Goal: Information Seeking & Learning: Learn about a topic

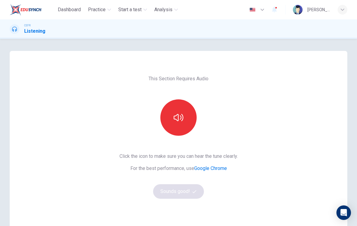
click at [185, 127] on button "button" at bounding box center [178, 117] width 36 height 36
click at [168, 195] on button "Sounds good!" at bounding box center [178, 191] width 51 height 15
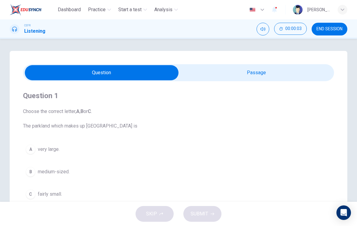
click at [230, 74] on input "checkbox" at bounding box center [101, 72] width 467 height 15
checkbox input "true"
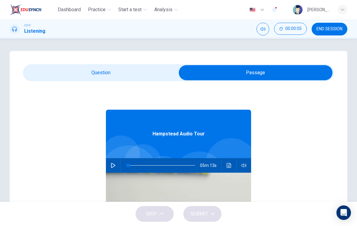
click at [111, 164] on icon "button" at bounding box center [113, 165] width 4 height 5
type input "4"
click at [149, 75] on input "checkbox" at bounding box center [255, 72] width 467 height 15
checkbox input "false"
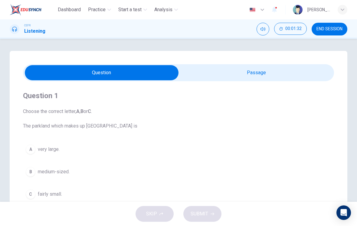
click at [32, 149] on div "A" at bounding box center [31, 149] width 10 height 10
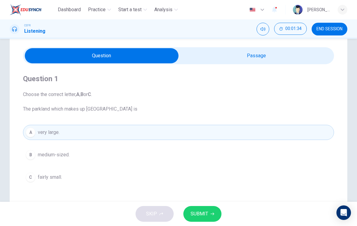
scroll to position [20, 0]
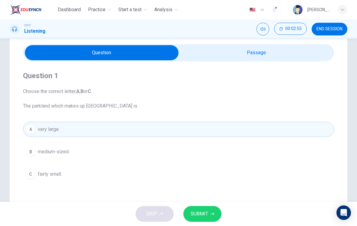
type input "54"
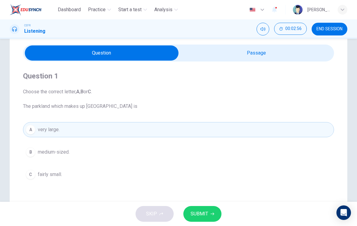
click at [247, 53] on input "checkbox" at bounding box center [101, 52] width 467 height 15
checkbox input "true"
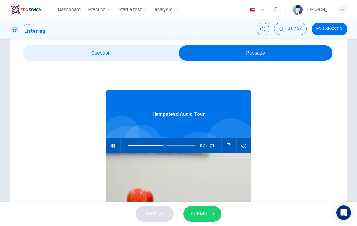
click at [117, 142] on button "button" at bounding box center [113, 145] width 10 height 15
type input "55"
click at [147, 55] on input "checkbox" at bounding box center [255, 52] width 467 height 15
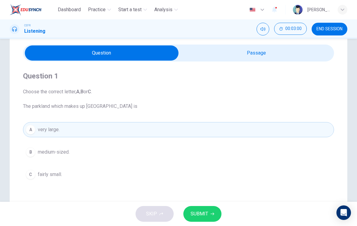
click at [203, 213] on span "SUBMIT" at bounding box center [200, 213] width 18 height 8
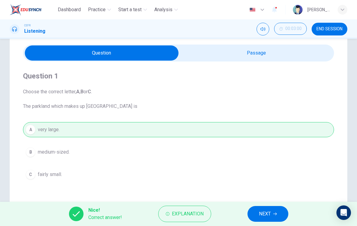
click at [187, 209] on button "Explanation" at bounding box center [184, 213] width 53 height 16
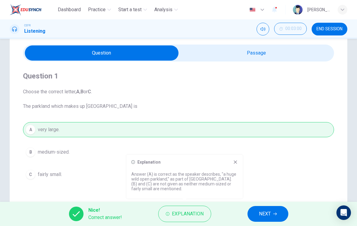
click at [268, 213] on span "NEXT" at bounding box center [265, 213] width 12 height 8
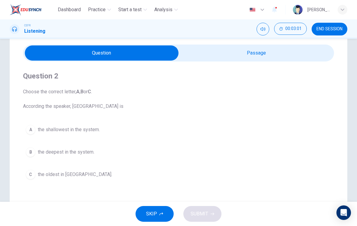
scroll to position [28, 0]
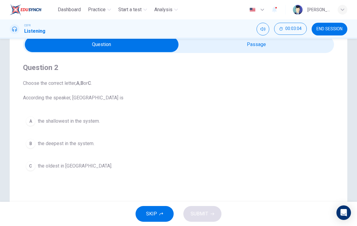
click at [82, 146] on span "the deepest in the system." at bounding box center [66, 143] width 57 height 7
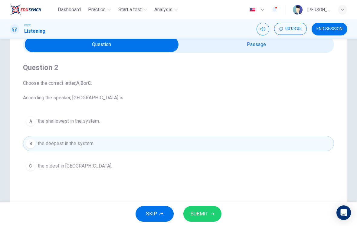
click at [204, 212] on span "SUBMIT" at bounding box center [200, 213] width 18 height 8
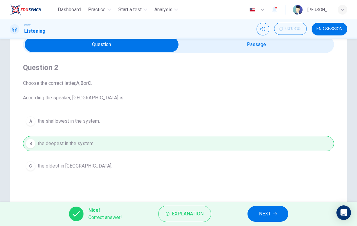
click at [274, 213] on icon "button" at bounding box center [275, 214] width 4 height 4
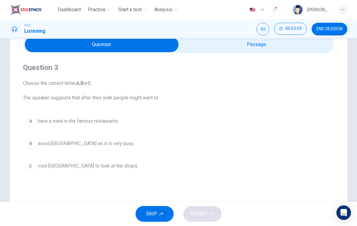
click at [119, 169] on span "visit [GEOGRAPHIC_DATA] to look at the shops." at bounding box center [88, 165] width 100 height 7
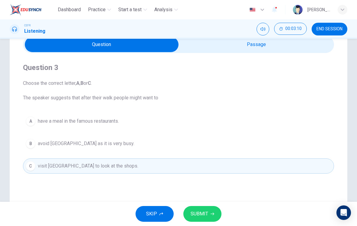
click at [213, 215] on button "SUBMIT" at bounding box center [202, 214] width 38 height 16
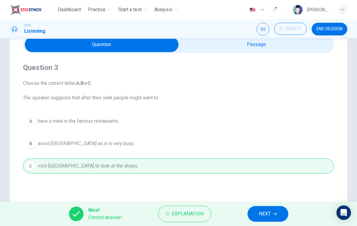
click at [267, 214] on span "NEXT" at bounding box center [265, 213] width 12 height 8
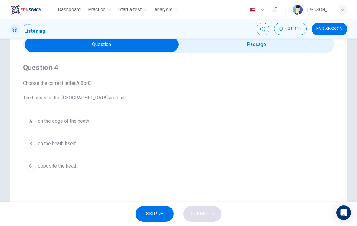
click at [68, 147] on button "B on the heath itself." at bounding box center [178, 143] width 311 height 15
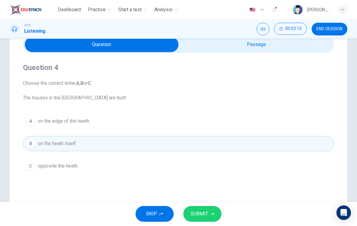
click at [210, 213] on button "SUBMIT" at bounding box center [202, 214] width 38 height 16
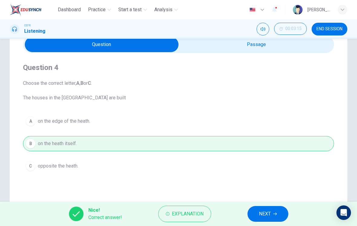
click at [270, 215] on span "NEXT" at bounding box center [265, 213] width 12 height 8
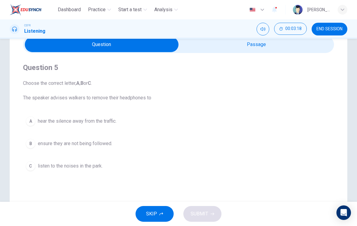
checkbox input "true"
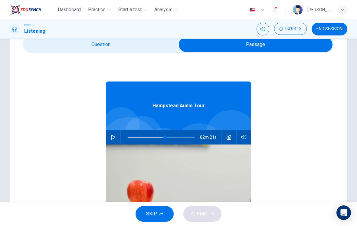
click at [114, 132] on button "button" at bounding box center [113, 137] width 10 height 15
type input "55"
click at [131, 45] on input "checkbox" at bounding box center [255, 44] width 467 height 15
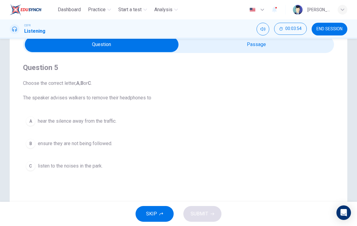
click at [104, 126] on button "A hear the silence away from the traffic." at bounding box center [178, 120] width 311 height 15
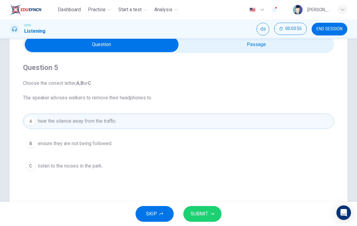
click at [209, 220] on button "SUBMIT" at bounding box center [202, 214] width 38 height 16
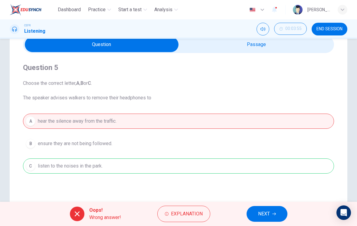
click at [286, 50] on input "checkbox" at bounding box center [101, 44] width 467 height 15
checkbox input "true"
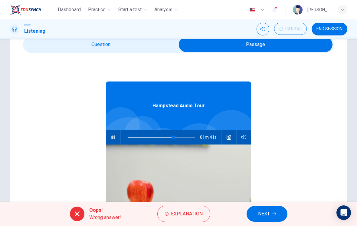
click at [111, 135] on icon "button" at bounding box center [113, 137] width 5 height 5
type input "68"
click at [140, 45] on input "checkbox" at bounding box center [255, 44] width 467 height 15
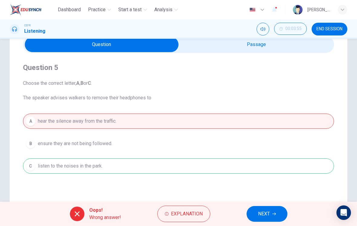
click at [179, 212] on span "Explanation" at bounding box center [187, 213] width 32 height 8
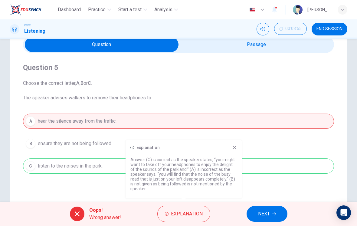
click at [252, 47] on input "checkbox" at bounding box center [101, 44] width 467 height 15
checkbox input "true"
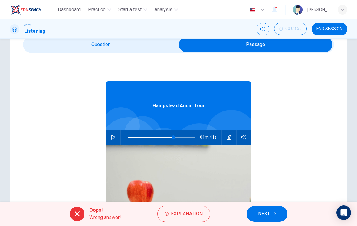
click at [115, 136] on icon "button" at bounding box center [113, 137] width 5 height 5
type input "68"
click at [155, 45] on input "checkbox" at bounding box center [255, 44] width 467 height 15
checkbox input "false"
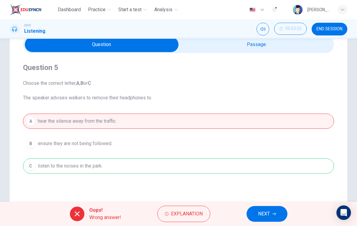
click at [270, 216] on button "NEXT" at bounding box center [267, 214] width 41 height 16
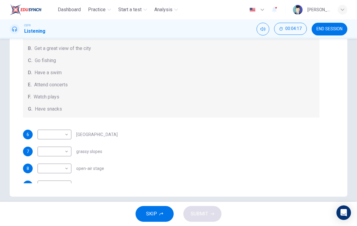
click at [58, 135] on body "Dashboard Practice Start a test Analysis English en ​ [PERSON_NAME] [PERSON_NAM…" at bounding box center [178, 113] width 357 height 226
click at [64, 155] on li "B" at bounding box center [55, 154] width 34 height 10
type input "B"
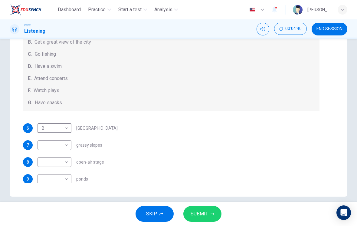
scroll to position [0, 0]
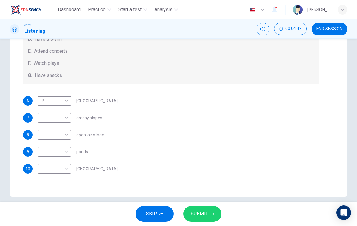
click at [206, 147] on div "9 ​ ​ ponds" at bounding box center [171, 152] width 297 height 10
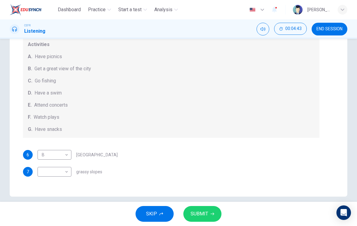
scroll to position [4, 0]
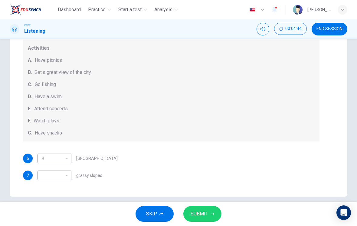
click at [63, 172] on body "Dashboard Practice Start a test Analysis English en ​ [PERSON_NAME] [PERSON_NAM…" at bounding box center [178, 113] width 357 height 226
click at [67, 157] on li "A" at bounding box center [55, 158] width 34 height 10
type input "A"
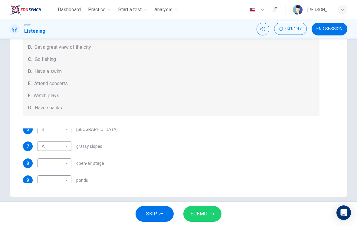
scroll to position [56, 0]
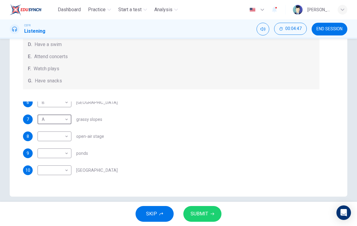
click at [158, 155] on div "9 ​ ​ ponds" at bounding box center [171, 153] width 297 height 10
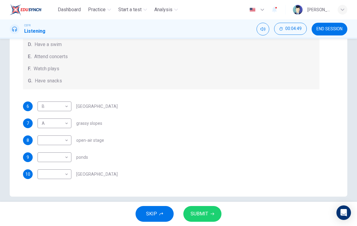
scroll to position [0, 0]
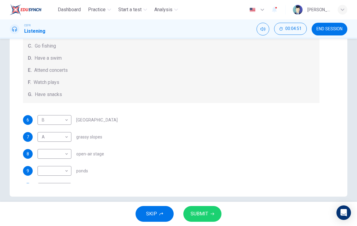
click at [169, 133] on div "7 A A ​ grassy slopes" at bounding box center [171, 137] width 297 height 10
click at [64, 154] on body "Dashboard Practice Start a test Analysis English en ​ [PERSON_NAME] [PERSON_NAM…" at bounding box center [178, 113] width 357 height 226
click at [58, 196] on li "E" at bounding box center [55, 197] width 34 height 10
type input "E"
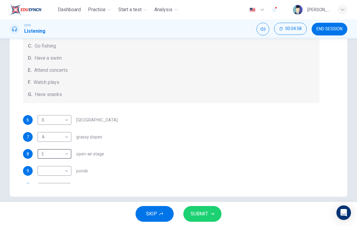
click at [56, 119] on body "Dashboard Practice Start a test Analysis English en ​ [PERSON_NAME] [PERSON_NAM…" at bounding box center [178, 113] width 357 height 226
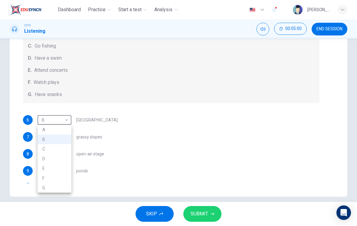
click at [59, 179] on li "F" at bounding box center [55, 178] width 34 height 10
type input "F"
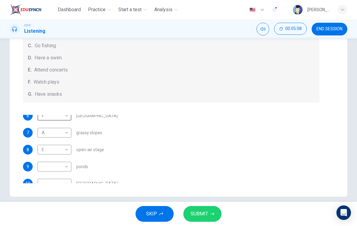
scroll to position [4, 0]
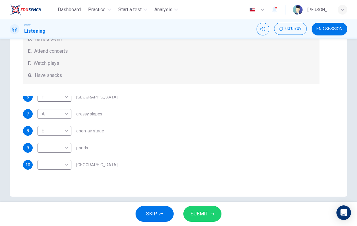
click at [148, 146] on div "9 ​ ​ ponds" at bounding box center [171, 148] width 297 height 10
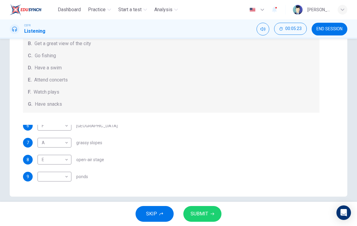
click at [58, 178] on body "Dashboard Practice Start a test Analysis English en ​ [PERSON_NAME] [PERSON_NAM…" at bounding box center [178, 113] width 357 height 226
click at [61, 186] on li "D" at bounding box center [55, 187] width 34 height 10
type input "D"
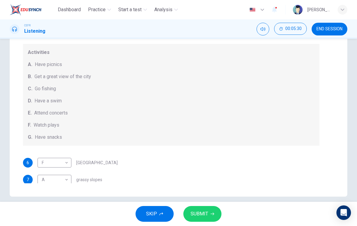
scroll to position [0, 0]
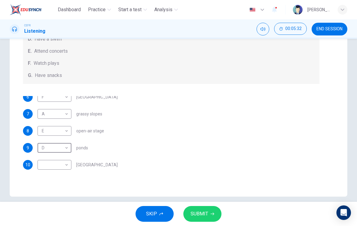
click at [57, 163] on body "Dashboard Practice Start a test Analysis English en ​ [PERSON_NAME] [PERSON_NAM…" at bounding box center [178, 113] width 357 height 226
click at [62, 171] on li "B" at bounding box center [55, 168] width 34 height 10
type input "B"
click at [201, 213] on span "SUBMIT" at bounding box center [200, 213] width 18 height 8
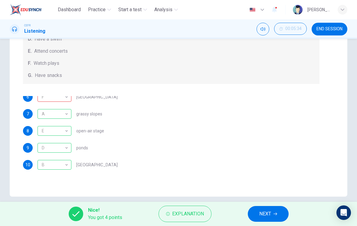
click at [197, 214] on span "Explanation" at bounding box center [188, 213] width 32 height 8
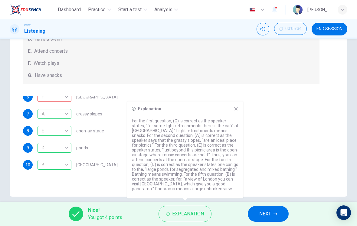
click at [229, 116] on div "Explanation For the first question, (G) is correct as the speaker states, "for …" at bounding box center [185, 149] width 116 height 97
click at [232, 110] on div "Explanation" at bounding box center [185, 108] width 107 height 5
click at [231, 107] on div "Explanation" at bounding box center [185, 108] width 107 height 5
click at [234, 110] on icon at bounding box center [236, 108] width 5 height 5
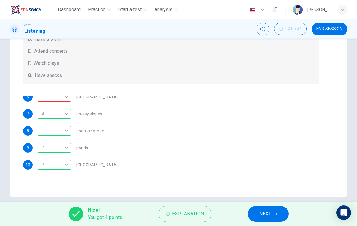
click at [268, 213] on span "NEXT" at bounding box center [265, 213] width 12 height 8
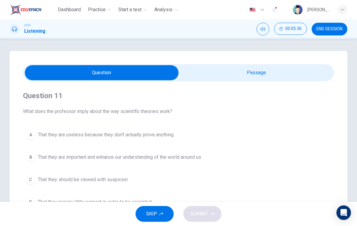
click at [253, 80] on input "checkbox" at bounding box center [101, 72] width 467 height 15
checkbox input "true"
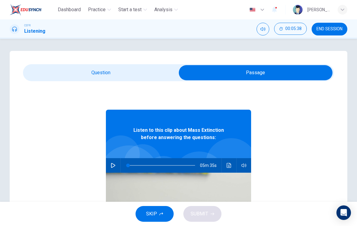
click at [114, 167] on icon "button" at bounding box center [113, 165] width 5 height 5
click at [165, 163] on span at bounding box center [165, 165] width 4 height 4
click at [163, 166] on span at bounding box center [163, 165] width 4 height 4
click at [177, 165] on span at bounding box center [179, 165] width 4 height 4
type input "0"
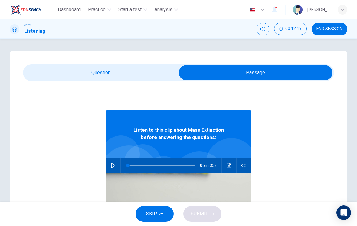
click at [73, 79] on input "checkbox" at bounding box center [255, 72] width 467 height 15
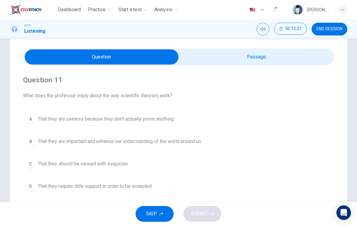
scroll to position [25, 0]
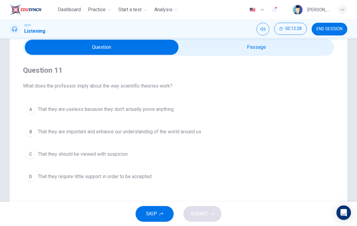
click at [200, 133] on span "That they are important and enhance our understanding of the world around us" at bounding box center [119, 131] width 163 height 7
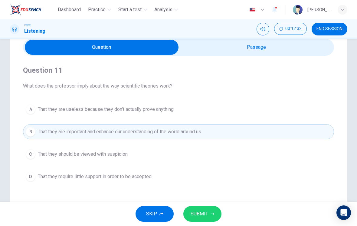
click at [289, 52] on input "checkbox" at bounding box center [101, 47] width 467 height 15
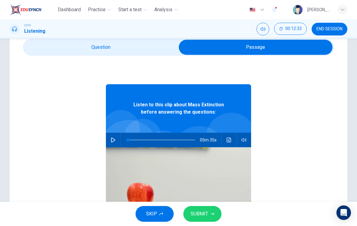
click at [118, 134] on div "05m 35s" at bounding box center [178, 140] width 145 height 15
click at [130, 48] on input "checkbox" at bounding box center [255, 47] width 467 height 15
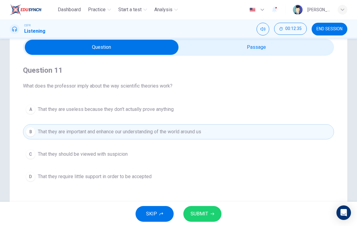
click at [136, 179] on span "That they require little support in order to be accepted" at bounding box center [95, 176] width 114 height 7
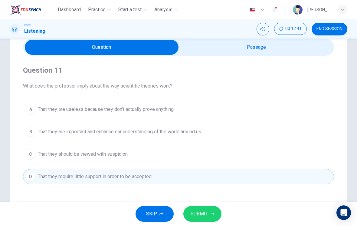
click at [177, 130] on span "That they are important and enhance our understanding of the world around us" at bounding box center [119, 131] width 163 height 7
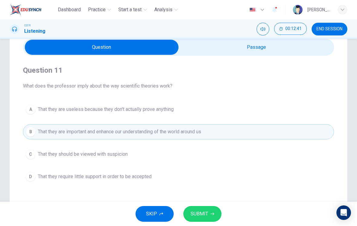
click at [203, 215] on span "SUBMIT" at bounding box center [200, 213] width 18 height 8
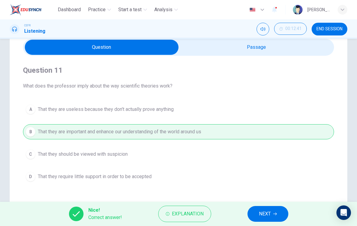
click at [197, 217] on span "Explanation" at bounding box center [188, 213] width 32 height 8
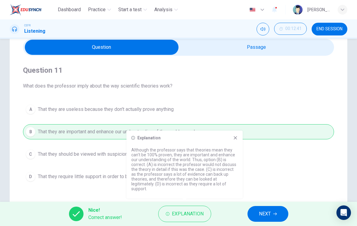
click at [237, 137] on icon at bounding box center [235, 137] width 5 height 5
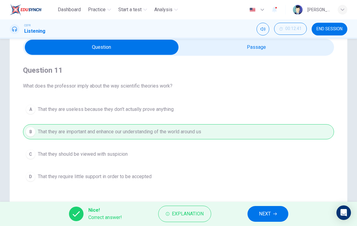
click at [270, 215] on span "NEXT" at bounding box center [265, 213] width 12 height 8
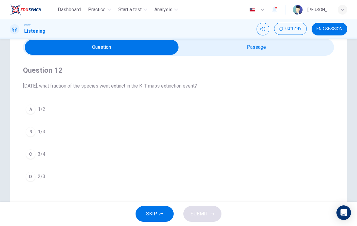
click at [35, 153] on button "C 3/4" at bounding box center [178, 153] width 311 height 15
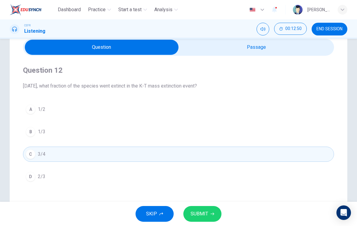
click at [212, 219] on button "SUBMIT" at bounding box center [202, 214] width 38 height 16
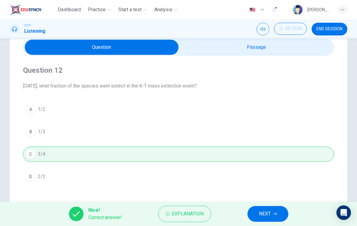
click at [266, 215] on span "NEXT" at bounding box center [265, 213] width 12 height 8
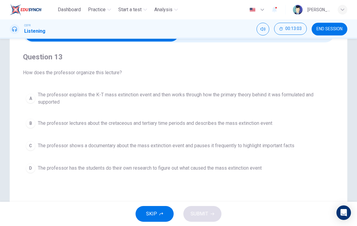
scroll to position [38, 0]
click at [251, 98] on span "The professor explains the K-T mass extinction event and then works through how…" at bounding box center [184, 98] width 293 height 15
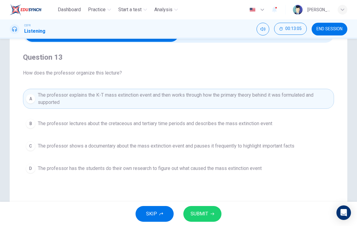
click at [214, 208] on button "SUBMIT" at bounding box center [202, 214] width 38 height 16
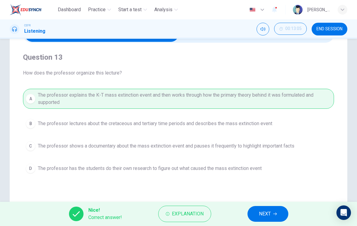
click at [269, 213] on span "NEXT" at bounding box center [265, 213] width 12 height 8
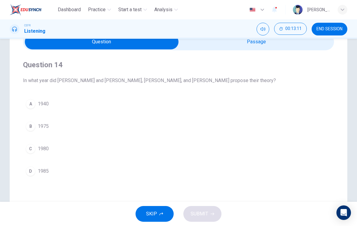
scroll to position [19, 0]
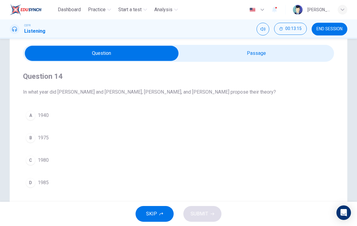
click at [244, 61] on input "checkbox" at bounding box center [101, 53] width 467 height 15
checkbox input "true"
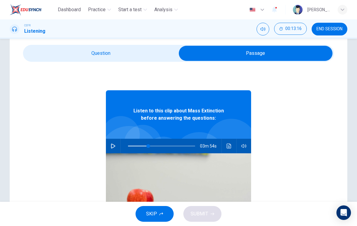
click at [148, 145] on span at bounding box center [148, 146] width 4 height 4
click at [150, 144] on span at bounding box center [148, 146] width 4 height 4
click at [111, 143] on button "button" at bounding box center [113, 146] width 10 height 15
type input "44"
click at [153, 53] on input "checkbox" at bounding box center [255, 53] width 467 height 15
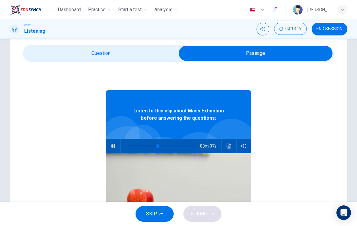
checkbox input "false"
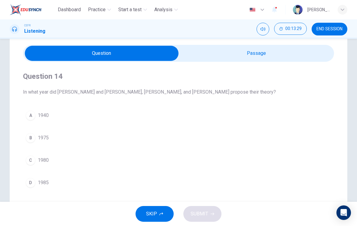
type input "47"
click at [239, 60] on input "checkbox" at bounding box center [101, 53] width 467 height 15
checkbox input "true"
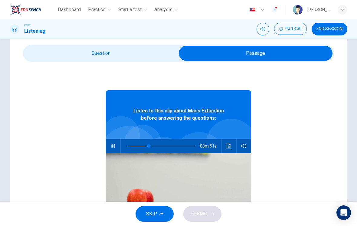
click at [149, 147] on span at bounding box center [149, 146] width 4 height 4
type input "31"
click at [155, 55] on input "checkbox" at bounding box center [255, 53] width 467 height 15
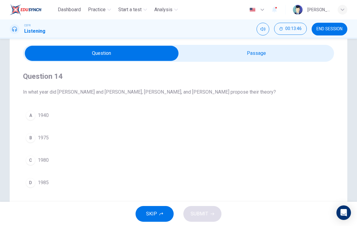
click at [48, 158] on span "1980" at bounding box center [43, 159] width 11 height 7
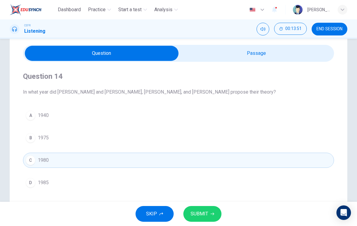
click at [211, 211] on button "SUBMIT" at bounding box center [202, 214] width 38 height 16
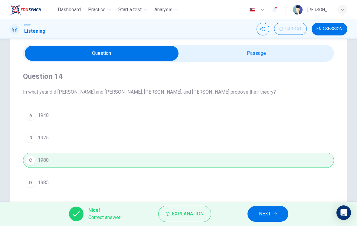
click at [296, 57] on input "checkbox" at bounding box center [101, 53] width 467 height 15
checkbox input "true"
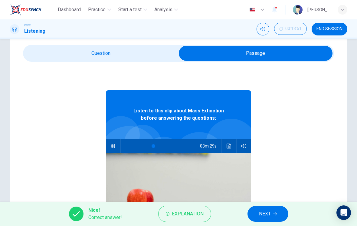
click at [109, 148] on button "button" at bounding box center [113, 146] width 10 height 15
type input "38"
click at [137, 51] on input "checkbox" at bounding box center [255, 53] width 467 height 15
checkbox input "false"
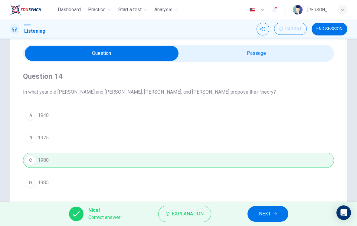
click at [275, 214] on icon "button" at bounding box center [275, 213] width 4 height 3
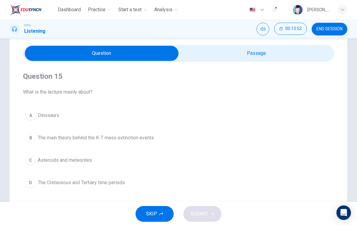
scroll to position [32, 0]
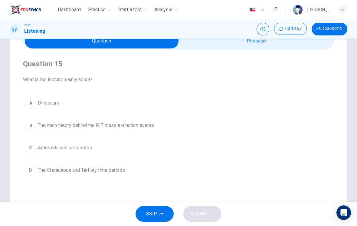
click at [153, 126] on span "The main theory behind the K-T mass extinction events" at bounding box center [96, 125] width 116 height 7
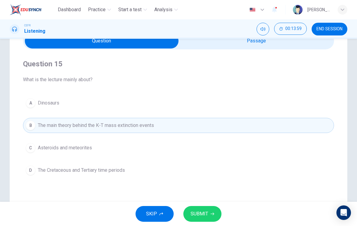
click at [201, 213] on span "SUBMIT" at bounding box center [200, 213] width 18 height 8
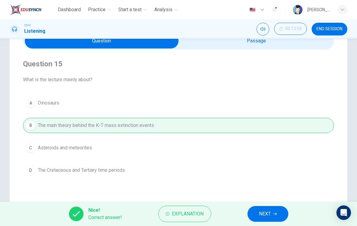
click at [273, 215] on button "NEXT" at bounding box center [267, 214] width 41 height 16
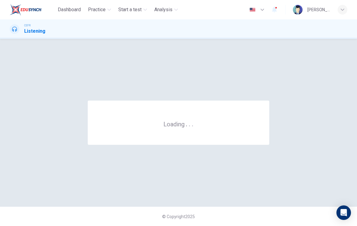
scroll to position [0, 0]
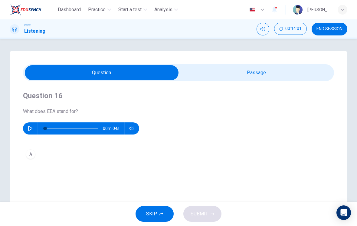
click at [246, 74] on input "checkbox" at bounding box center [101, 72] width 467 height 15
checkbox input "true"
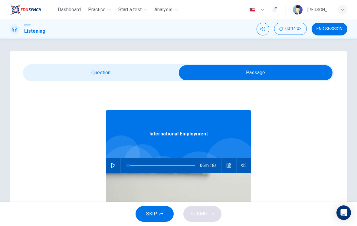
click at [115, 166] on icon "button" at bounding box center [113, 165] width 5 height 5
click at [117, 165] on button "button" at bounding box center [113, 165] width 10 height 15
type input "1"
click at [141, 69] on input "checkbox" at bounding box center [255, 72] width 467 height 15
checkbox input "false"
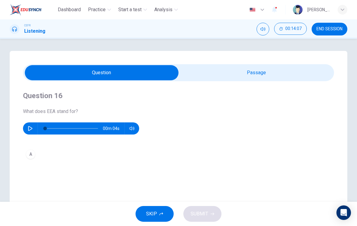
click at [335, 32] on button "END SESSION" at bounding box center [330, 29] width 36 height 13
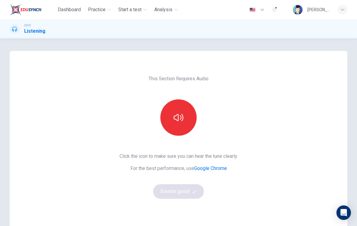
click at [183, 122] on button "button" at bounding box center [178, 117] width 36 height 36
click at [194, 192] on icon "button" at bounding box center [194, 191] width 4 height 3
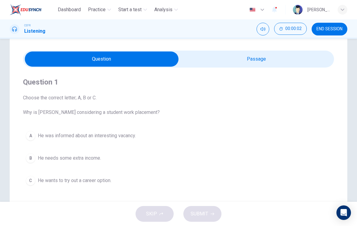
scroll to position [19, 0]
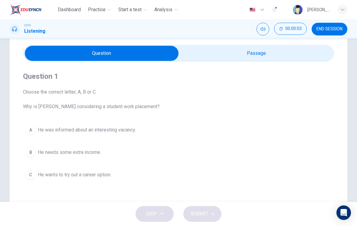
click at [136, 133] on span "He was informed about an interesting vacancy." at bounding box center [87, 129] width 98 height 7
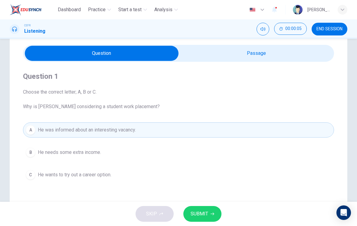
click at [208, 213] on button "SUBMIT" at bounding box center [202, 214] width 38 height 16
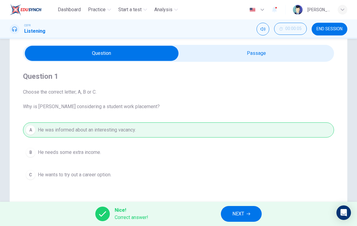
click at [239, 216] on span "NEXT" at bounding box center [238, 213] width 12 height 8
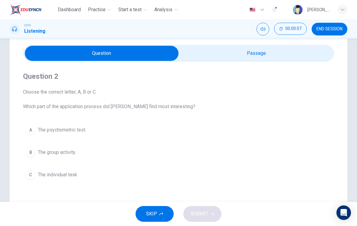
click at [132, 155] on button "B The group activity." at bounding box center [178, 152] width 311 height 15
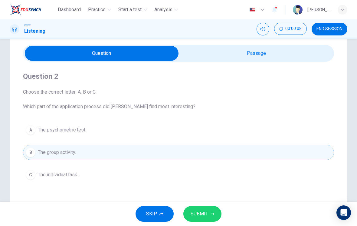
click at [206, 213] on span "SUBMIT" at bounding box center [200, 213] width 18 height 8
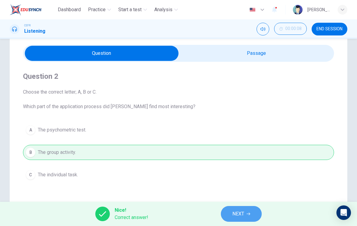
click at [241, 212] on span "NEXT" at bounding box center [238, 213] width 12 height 8
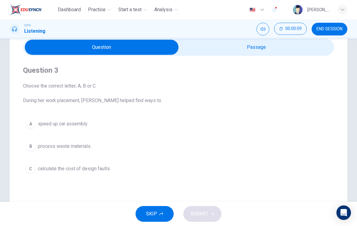
scroll to position [26, 0]
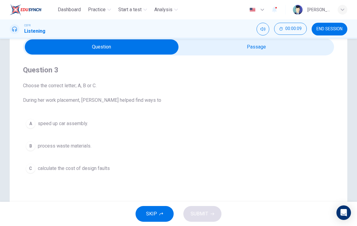
click at [157, 128] on button "A speed up car assembly." at bounding box center [178, 123] width 311 height 15
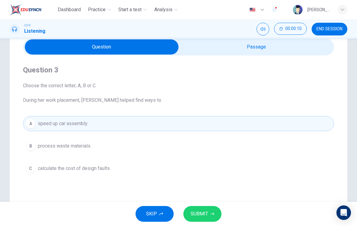
click at [208, 215] on button "SUBMIT" at bounding box center [202, 214] width 38 height 16
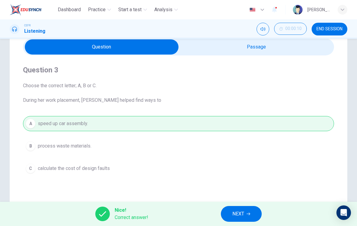
click at [240, 216] on span "NEXT" at bounding box center [238, 213] width 12 height 8
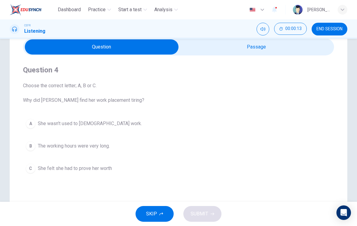
click at [115, 175] on button "C She felt she had to prove her worth" at bounding box center [178, 168] width 311 height 15
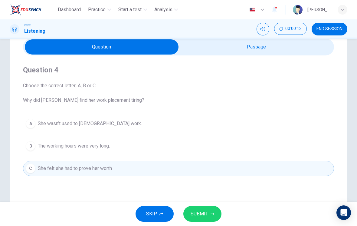
click at [206, 216] on span "SUBMIT" at bounding box center [200, 213] width 18 height 8
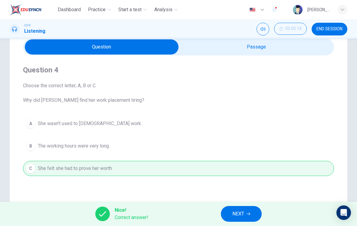
click at [237, 213] on span "NEXT" at bounding box center [238, 213] width 12 height 8
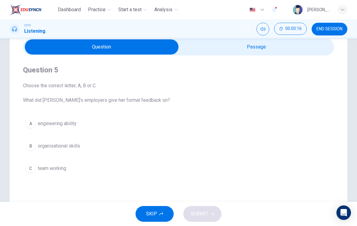
click at [143, 152] on button "B organisational skills" at bounding box center [178, 145] width 311 height 15
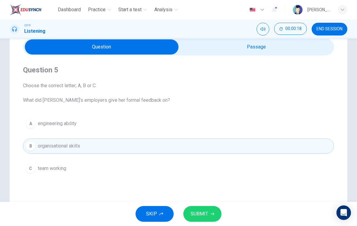
click at [213, 211] on button "SUBMIT" at bounding box center [202, 214] width 38 height 16
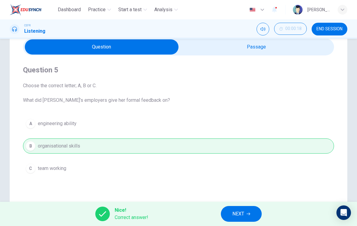
click at [235, 216] on span "NEXT" at bounding box center [238, 213] width 12 height 8
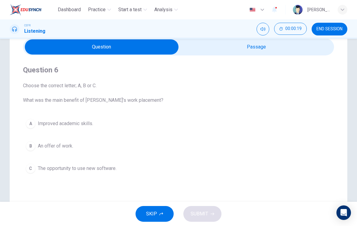
scroll to position [30, 0]
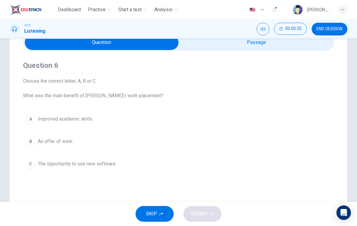
click at [137, 143] on button "B An offer of work." at bounding box center [178, 141] width 311 height 15
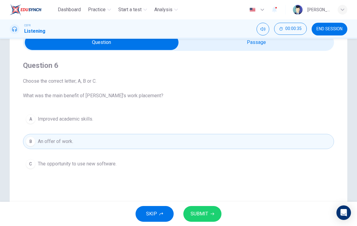
click at [209, 212] on button "SUBMIT" at bounding box center [202, 214] width 38 height 16
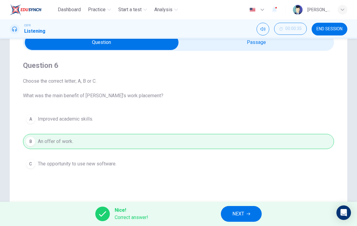
click at [246, 217] on button "NEXT" at bounding box center [241, 214] width 41 height 16
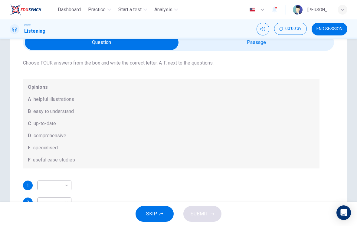
scroll to position [33, 0]
click at [152, 216] on span "SKIP" at bounding box center [151, 213] width 11 height 8
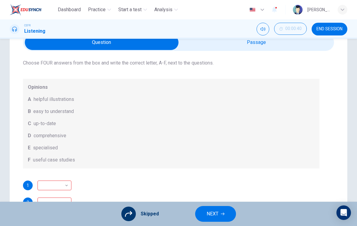
click at [215, 215] on span "NEXT" at bounding box center [213, 213] width 12 height 8
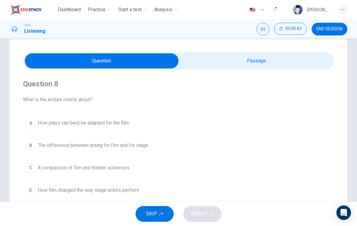
scroll to position [12, 0]
click at [279, 66] on input "checkbox" at bounding box center [101, 60] width 467 height 15
checkbox input "true"
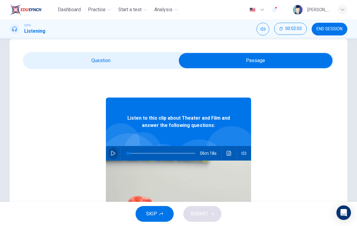
click at [112, 152] on icon "button" at bounding box center [113, 153] width 5 height 5
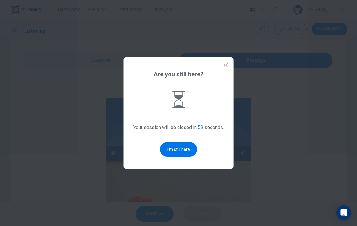
click at [178, 154] on button "I'm still here" at bounding box center [178, 149] width 37 height 15
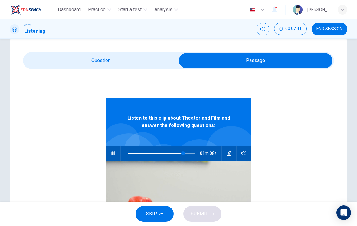
click at [183, 152] on span at bounding box center [183, 153] width 4 height 4
click at [181, 154] on span at bounding box center [181, 153] width 4 height 4
type input "0"
click at [142, 57] on input "checkbox" at bounding box center [255, 60] width 467 height 15
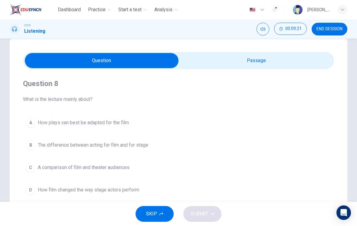
click at [142, 144] on span "The difference between acting for film and for stage" at bounding box center [93, 144] width 110 height 7
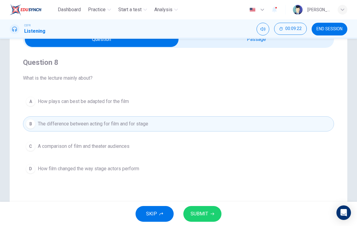
scroll to position [35, 0]
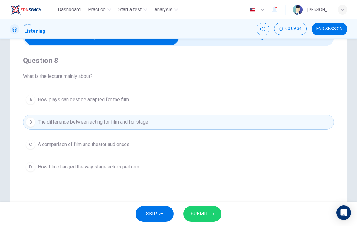
click at [214, 215] on button "SUBMIT" at bounding box center [202, 214] width 38 height 16
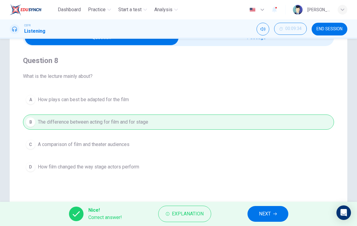
click at [267, 208] on button "NEXT" at bounding box center [267, 214] width 41 height 16
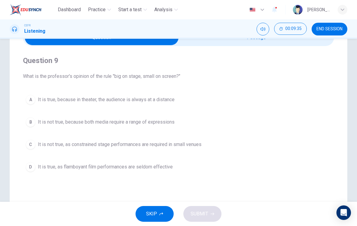
scroll to position [28, 0]
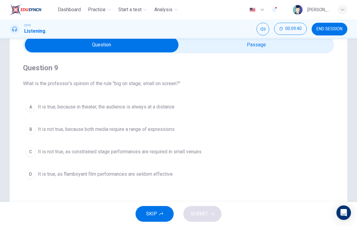
click at [146, 110] on span "It is true, because in theater, the audience is always at a distance" at bounding box center [106, 106] width 137 height 7
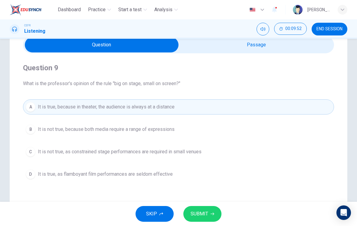
click at [208, 215] on span "SUBMIT" at bounding box center [200, 213] width 18 height 8
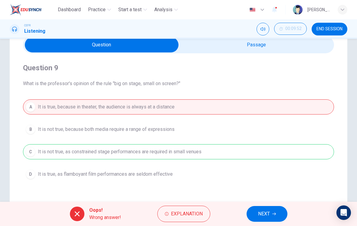
click at [191, 217] on span "Explanation" at bounding box center [187, 213] width 32 height 8
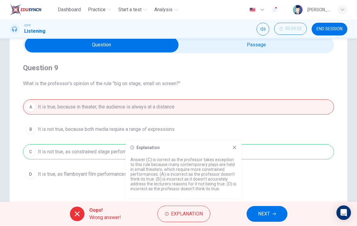
click at [284, 47] on input "checkbox" at bounding box center [101, 44] width 467 height 15
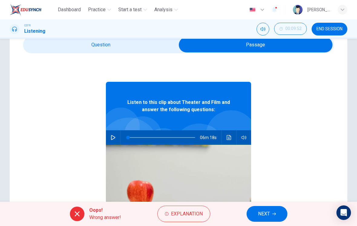
click at [227, 138] on icon "Click to see the audio transcription" at bounding box center [229, 137] width 5 height 5
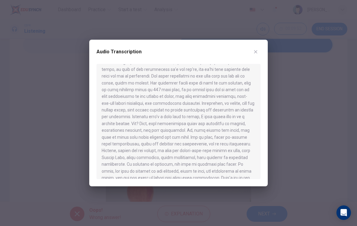
scroll to position [50, 0]
click at [261, 49] on div "Audio Transcription" at bounding box center [178, 113] width 179 height 146
click at [255, 55] on button "button" at bounding box center [256, 52] width 10 height 10
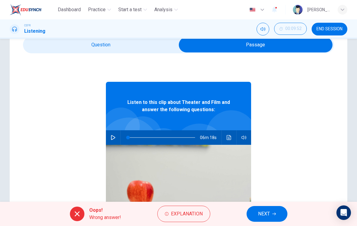
click at [149, 45] on input "checkbox" at bounding box center [255, 44] width 467 height 15
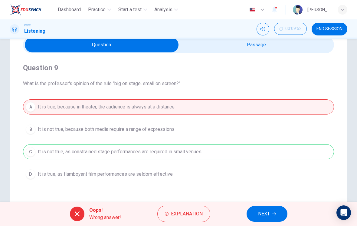
click at [267, 211] on span "NEXT" at bounding box center [264, 213] width 12 height 8
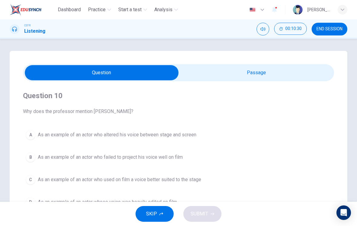
scroll to position [0, 0]
click at [306, 74] on input "checkbox" at bounding box center [101, 72] width 467 height 15
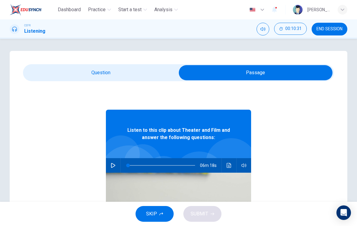
click at [229, 167] on icon "Click to see the audio transcription" at bounding box center [229, 165] width 5 height 5
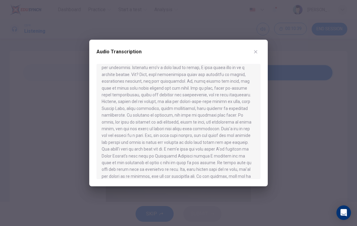
scroll to position [101, 0]
click at [252, 49] on button "button" at bounding box center [256, 52] width 10 height 10
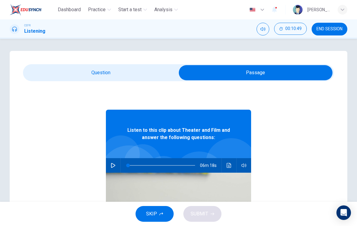
click at [144, 68] on input "checkbox" at bounding box center [255, 72] width 467 height 15
checkbox input "false"
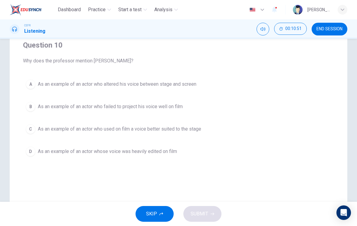
scroll to position [53, 0]
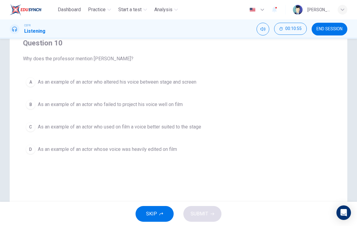
click at [180, 107] on span "As an example of an actor who failed to project his voice well on film" at bounding box center [110, 104] width 145 height 7
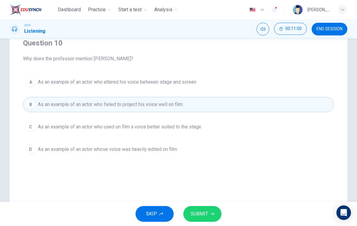
click at [204, 215] on span "SUBMIT" at bounding box center [200, 213] width 18 height 8
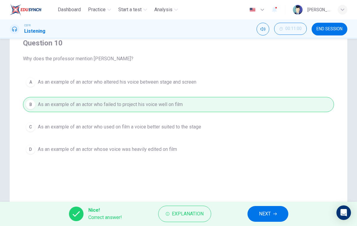
click at [263, 214] on span "NEXT" at bounding box center [265, 213] width 12 height 8
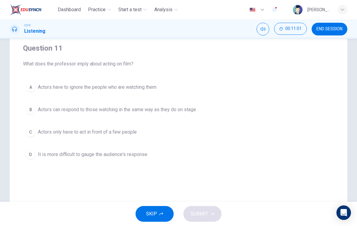
scroll to position [44, 0]
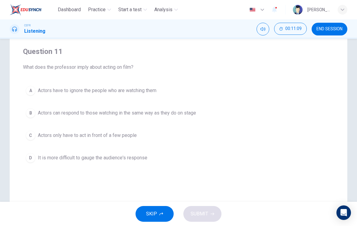
click at [215, 119] on button "B Actors can respond to those watching in the same way as they do on stage" at bounding box center [178, 112] width 311 height 15
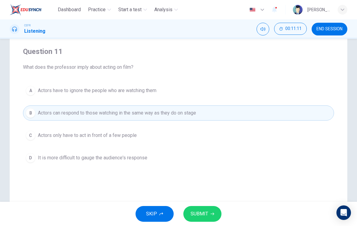
click at [212, 220] on button "SUBMIT" at bounding box center [202, 214] width 38 height 16
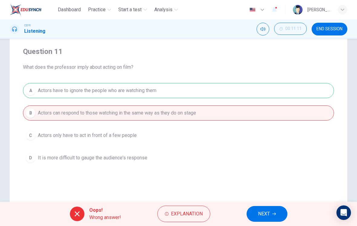
click at [266, 215] on span "NEXT" at bounding box center [264, 213] width 12 height 8
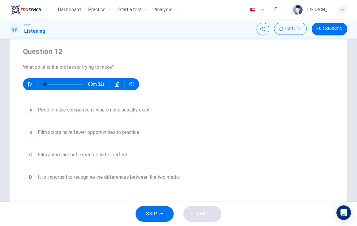
click at [31, 84] on icon "button" at bounding box center [30, 84] width 5 height 5
type input "0"
click at [134, 135] on span "Film actors have fewer opportunities to practice" at bounding box center [88, 132] width 101 height 7
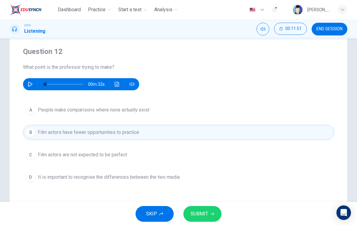
click at [210, 216] on button "SUBMIT" at bounding box center [202, 214] width 38 height 16
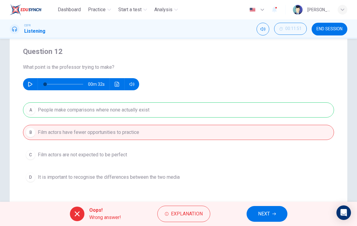
click at [269, 214] on span "NEXT" at bounding box center [264, 213] width 12 height 8
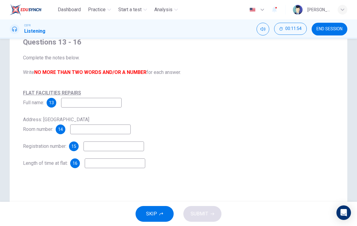
scroll to position [32, 0]
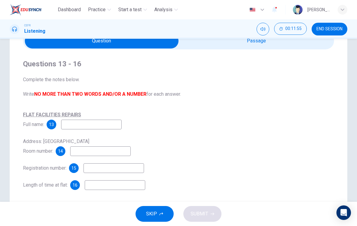
click at [306, 48] on input "checkbox" at bounding box center [101, 40] width 467 height 15
checkbox input "true"
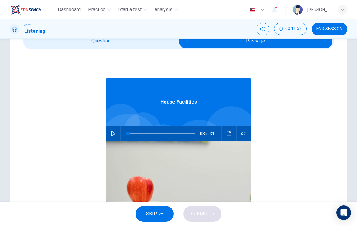
click at [332, 30] on span "END SESSION" at bounding box center [329, 29] width 26 height 5
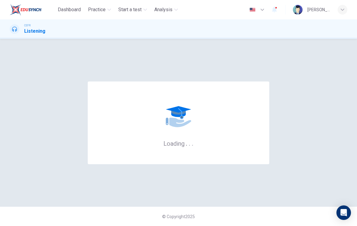
scroll to position [0, 0]
